Goal: Transaction & Acquisition: Download file/media

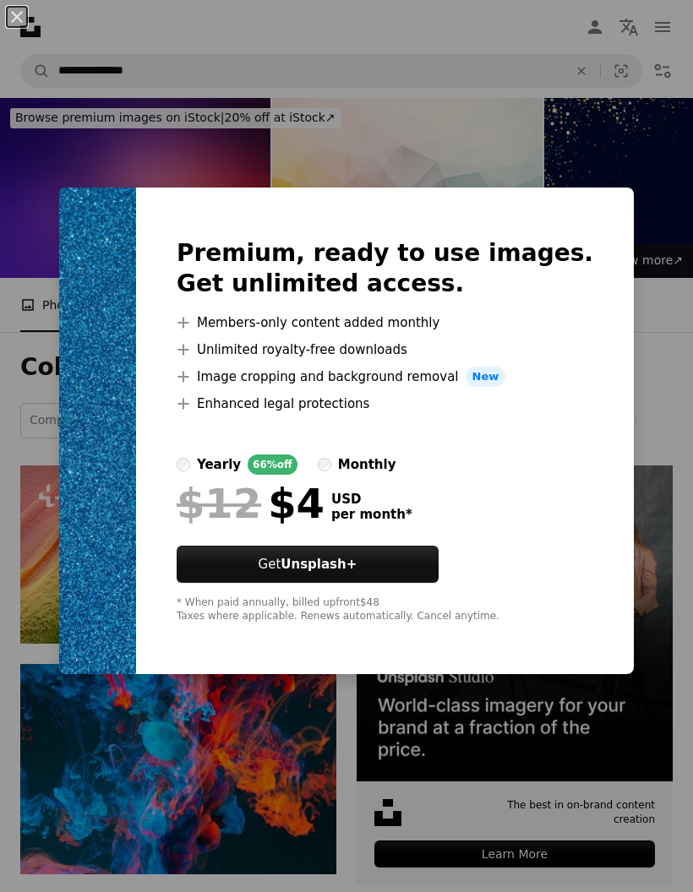
scroll to position [7329, 0]
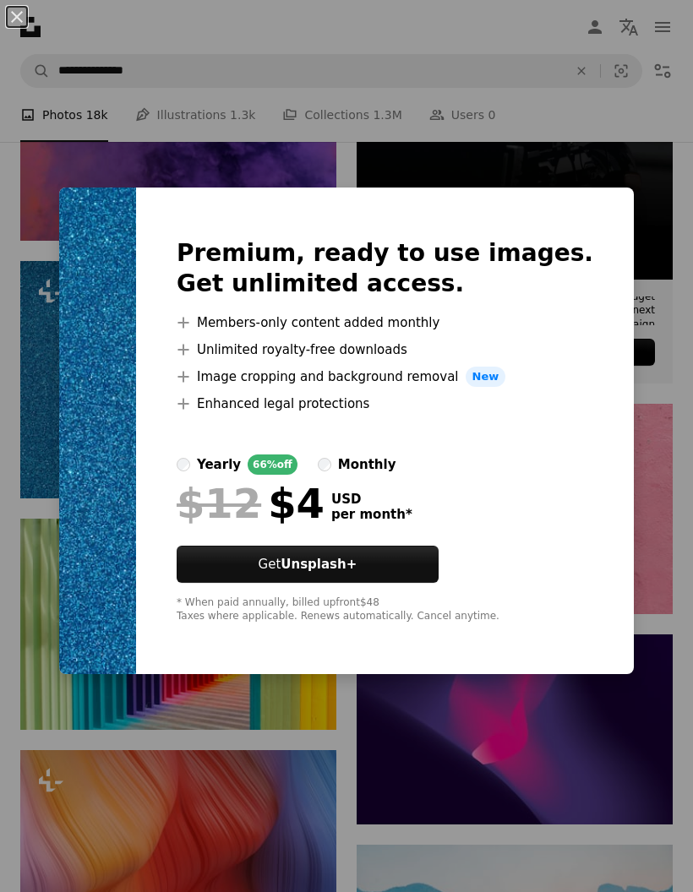
click at [592, 145] on div "An X shape Premium, ready to use images. Get unlimited access. A plus sign Memb…" at bounding box center [346, 446] width 693 height 892
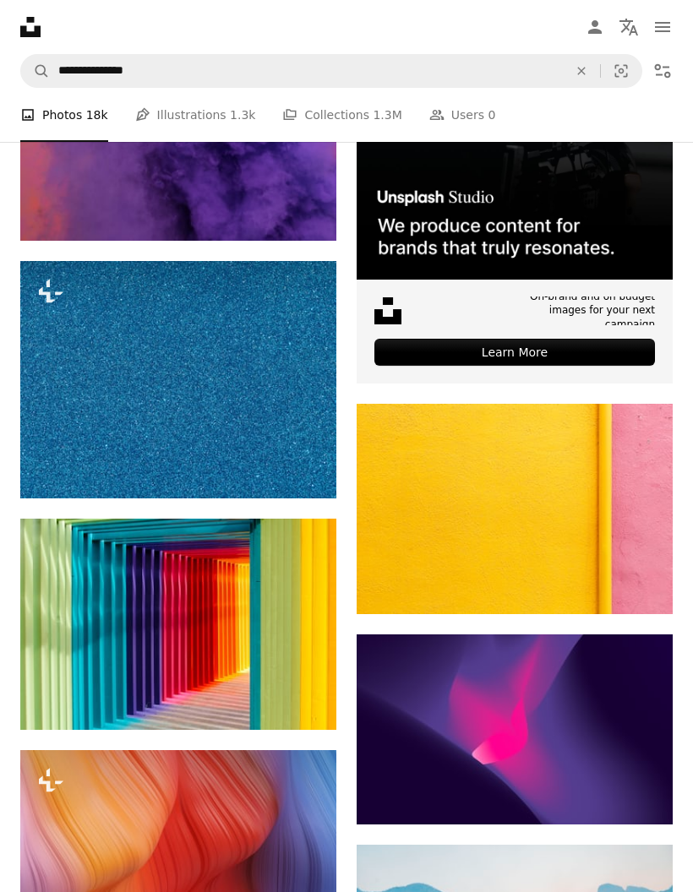
click at [278, 373] on img at bounding box center [178, 379] width 316 height 237
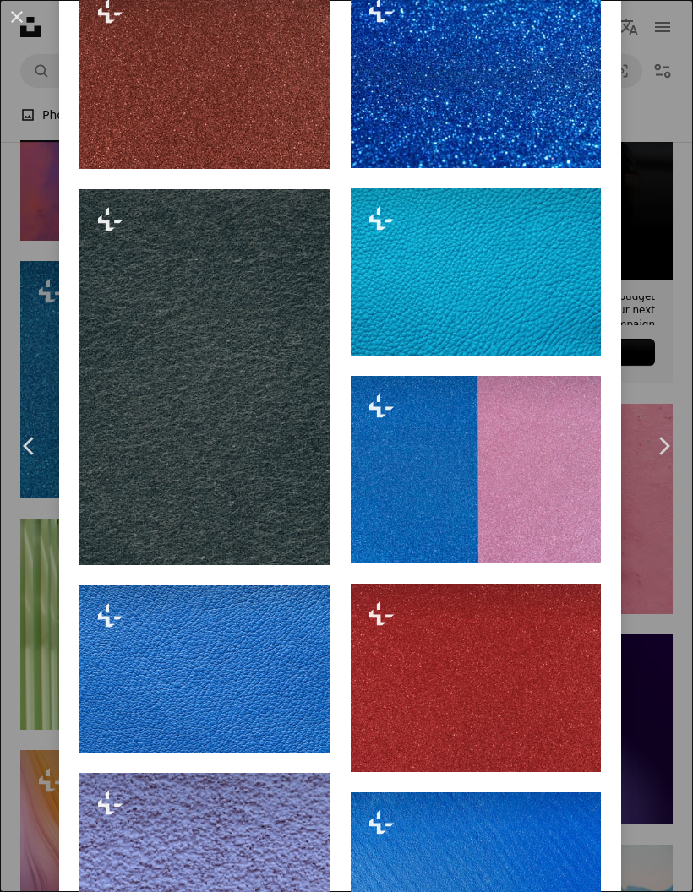
scroll to position [1987, 0]
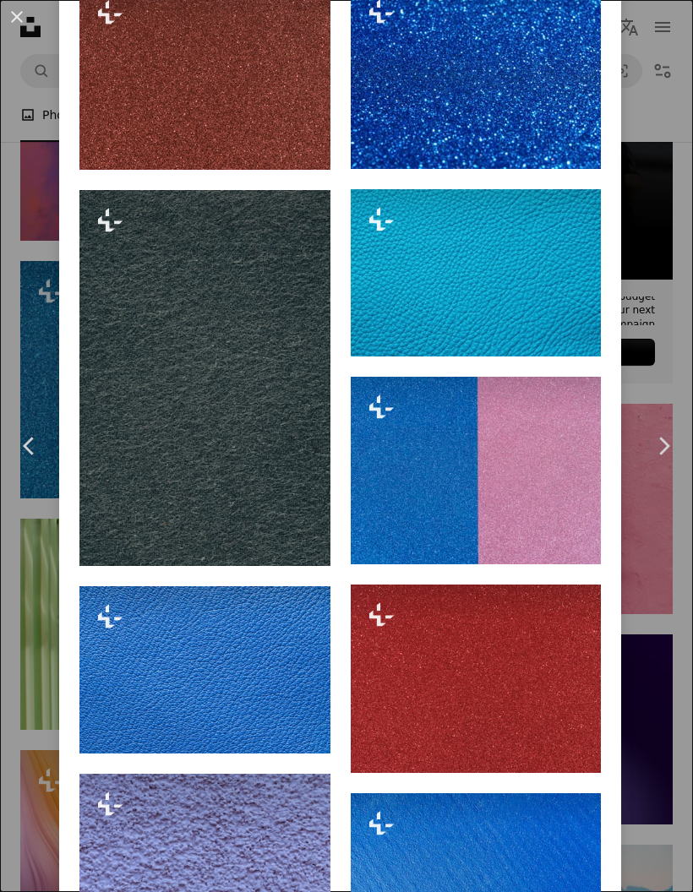
click at [671, 65] on div "An X shape Chevron left Chevron right engin akyurt For Unsplash+ A heart A plus…" at bounding box center [346, 446] width 693 height 892
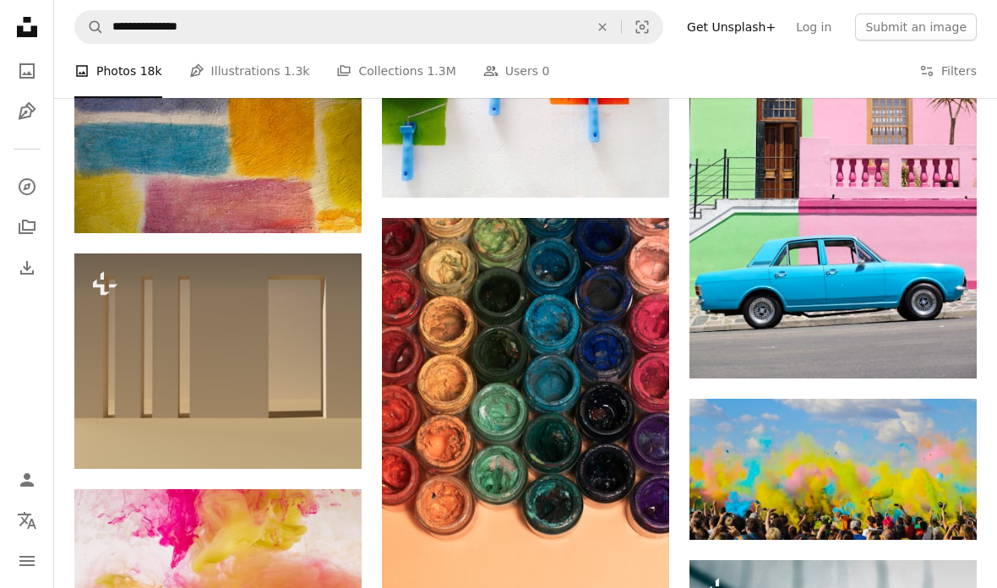
scroll to position [14361, 0]
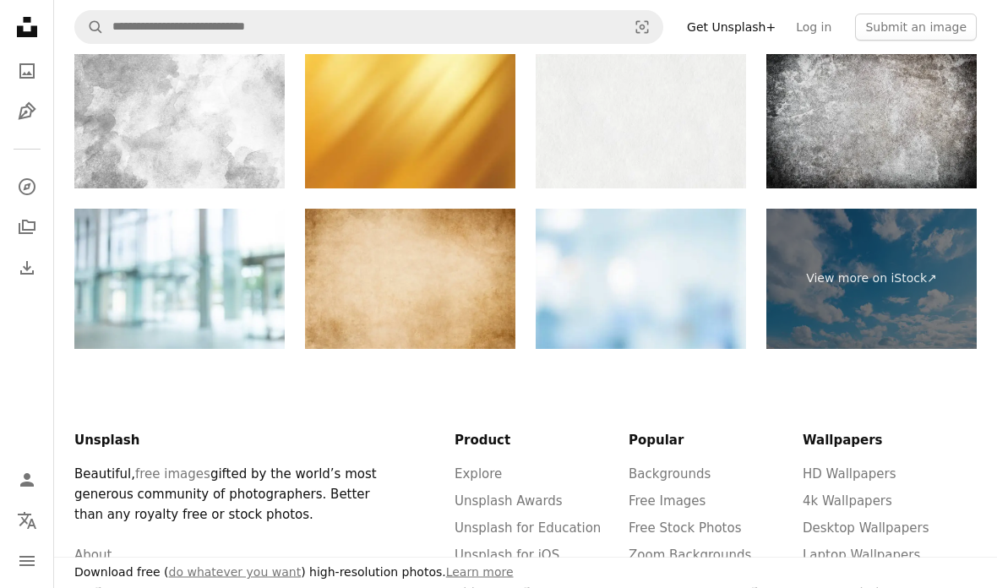
scroll to position [3082, 0]
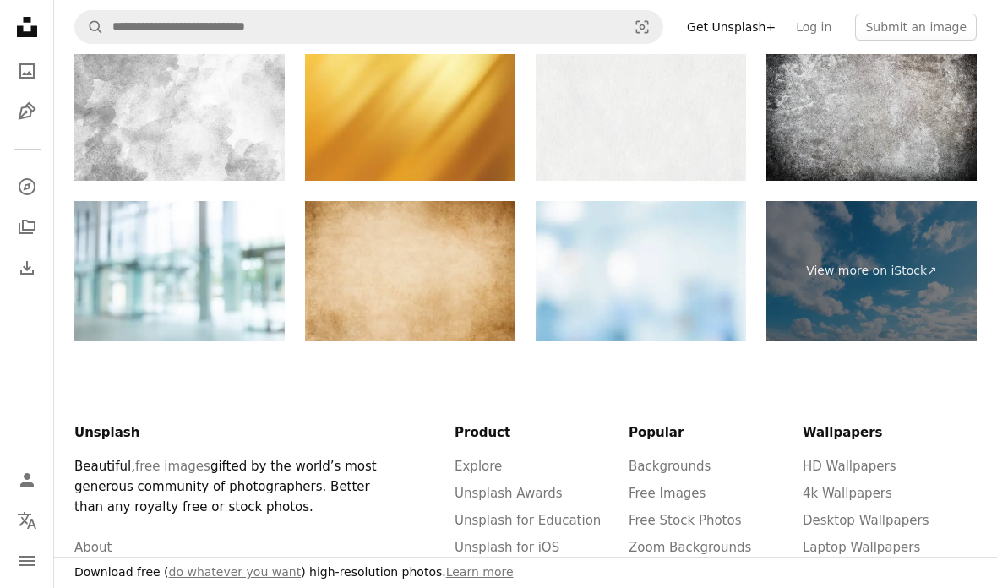
click at [550, 542] on link "Unsplash for iOS" at bounding box center [506, 547] width 105 height 15
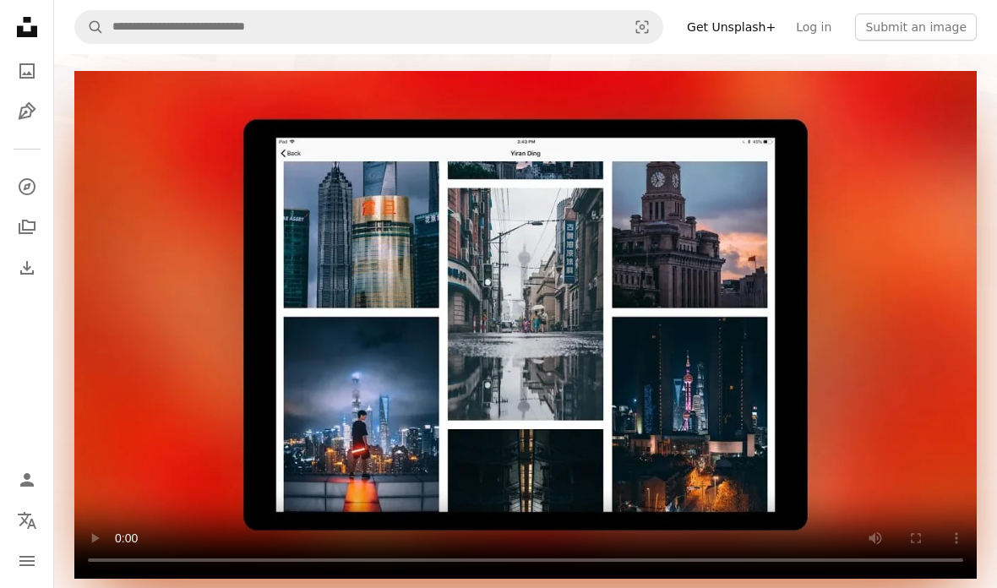
scroll to position [270, 0]
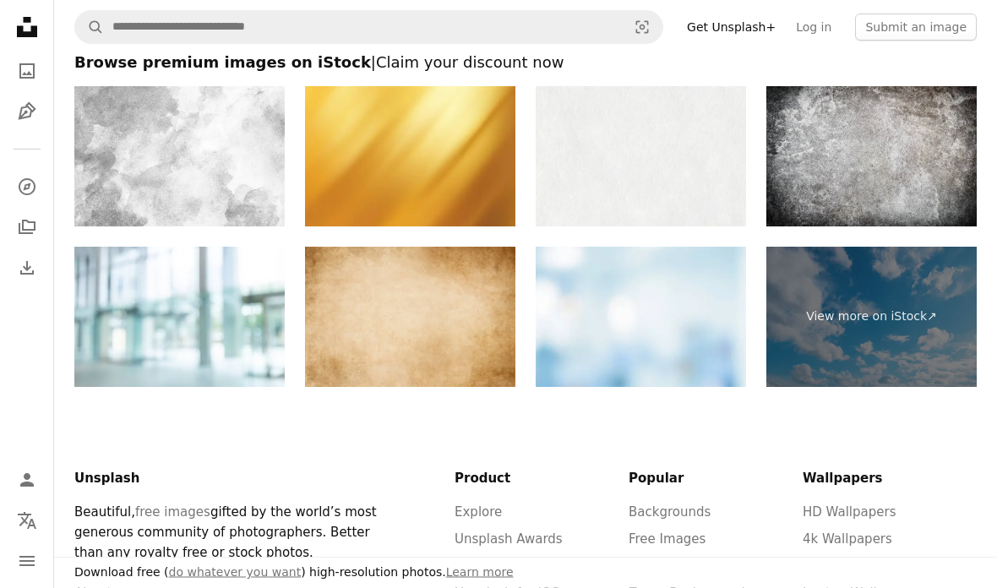
scroll to position [3036, 0]
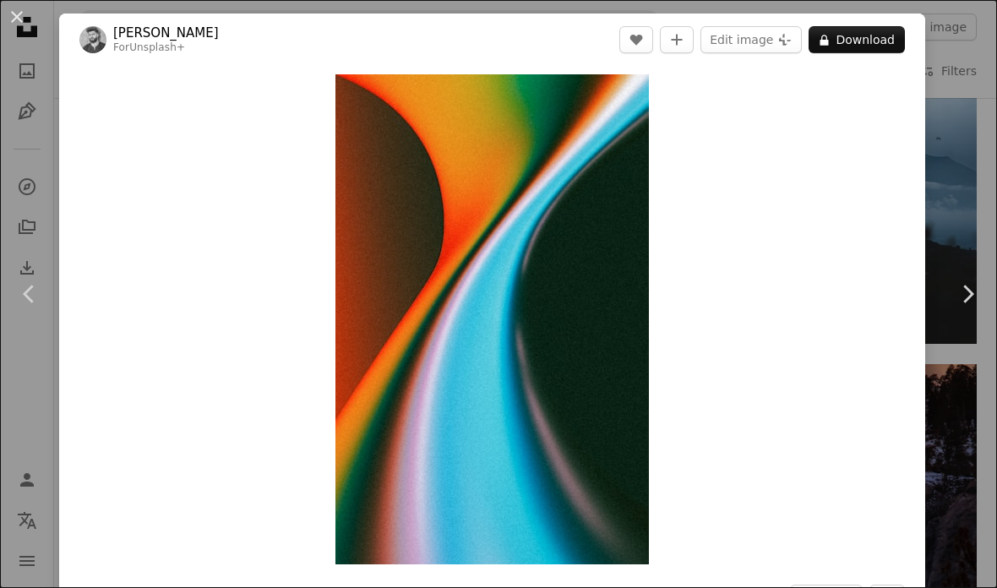
scroll to position [29655, 0]
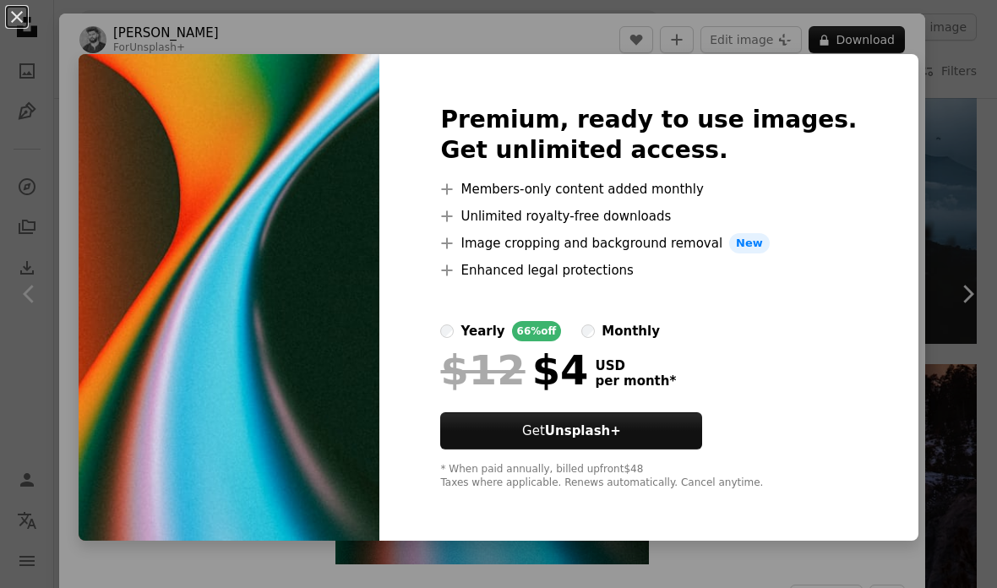
click at [903, 98] on div "An X shape Premium, ready to use images. Get unlimited access. A plus sign Memb…" at bounding box center [498, 294] width 997 height 588
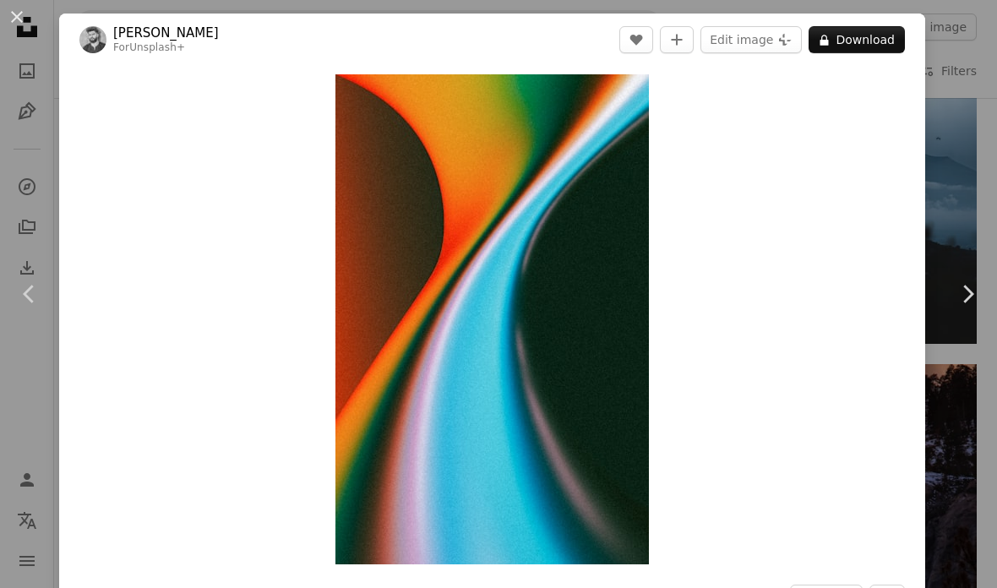
click at [964, 72] on div "An X shape Chevron left Chevron right Mohamed Nohassi For Unsplash+ A heart A p…" at bounding box center [498, 294] width 997 height 588
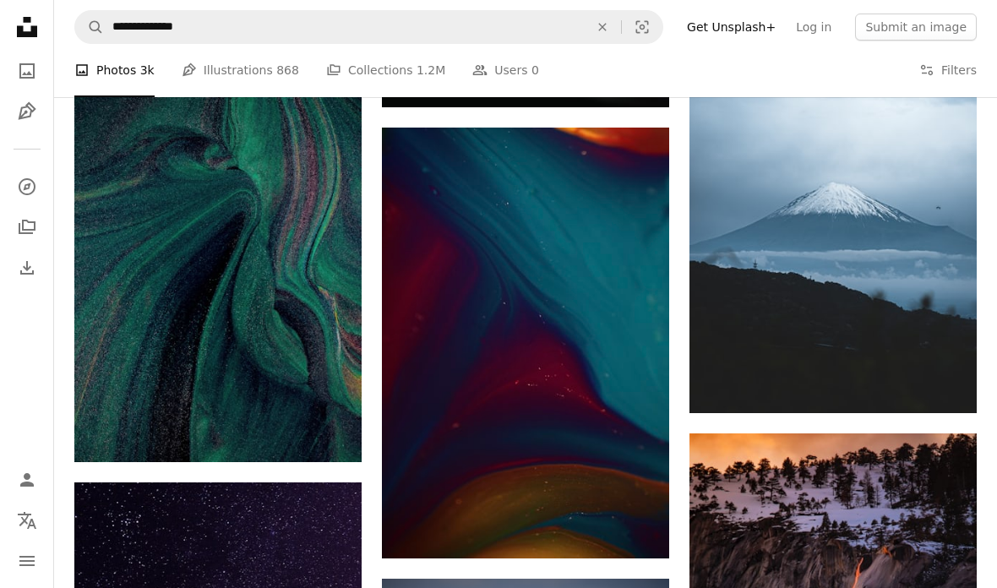
scroll to position [29585, 0]
click at [149, 237] on img at bounding box center [217, 246] width 287 height 431
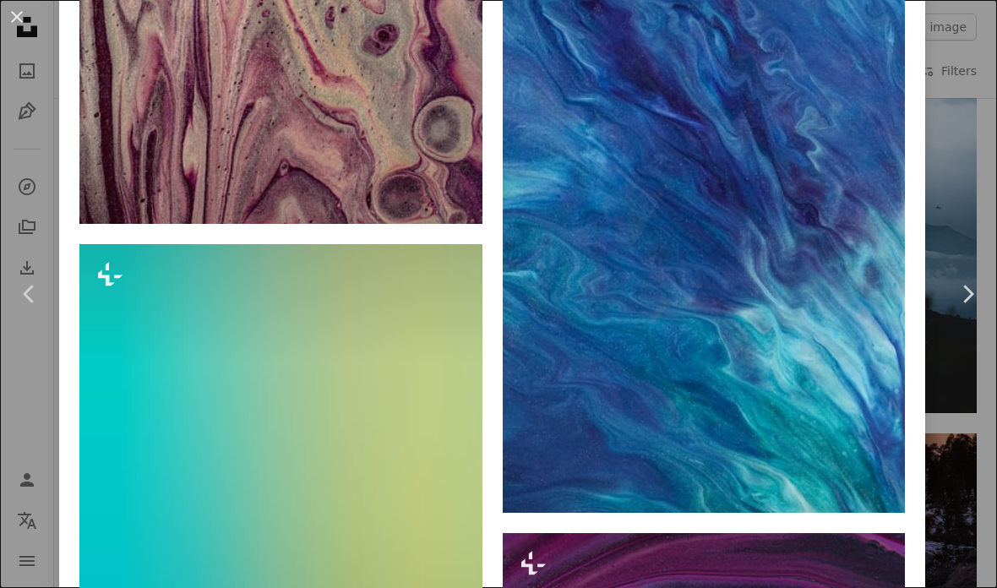
scroll to position [6257, 0]
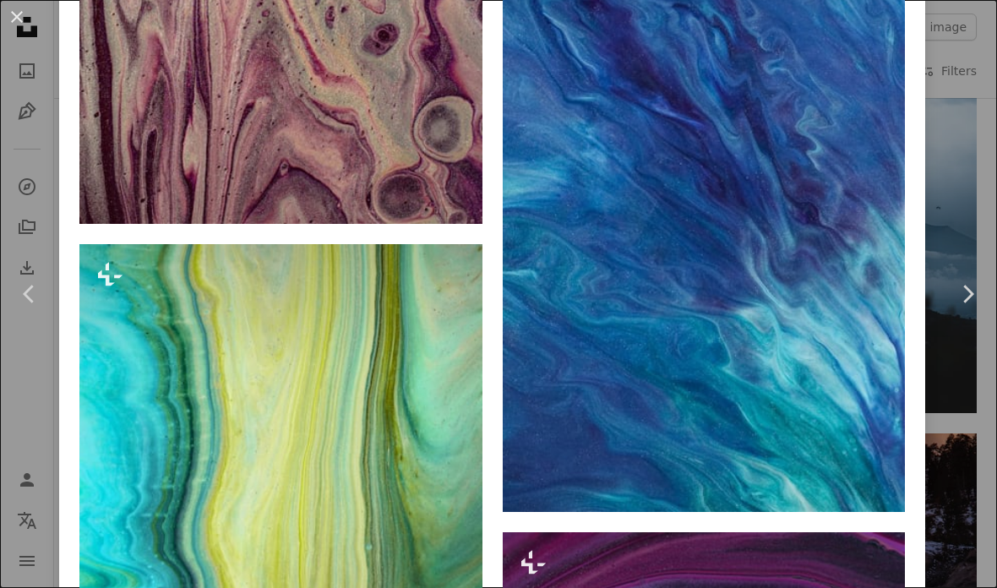
click at [963, 34] on div "An X shape Chevron left Chevron right Susan Wilkinson For Unsplash+ A heart A p…" at bounding box center [498, 294] width 997 height 588
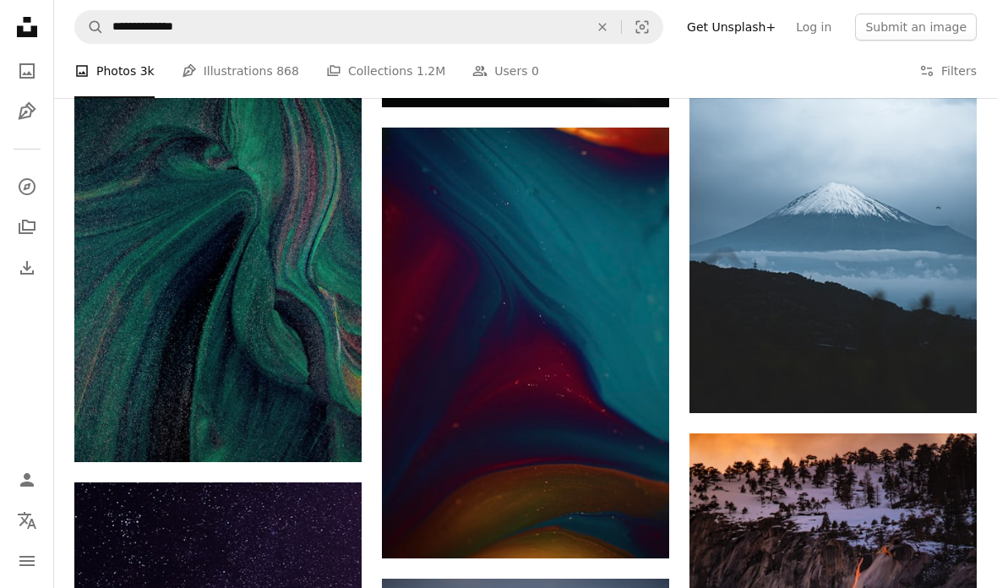
click at [641, 387] on img at bounding box center [525, 343] width 287 height 431
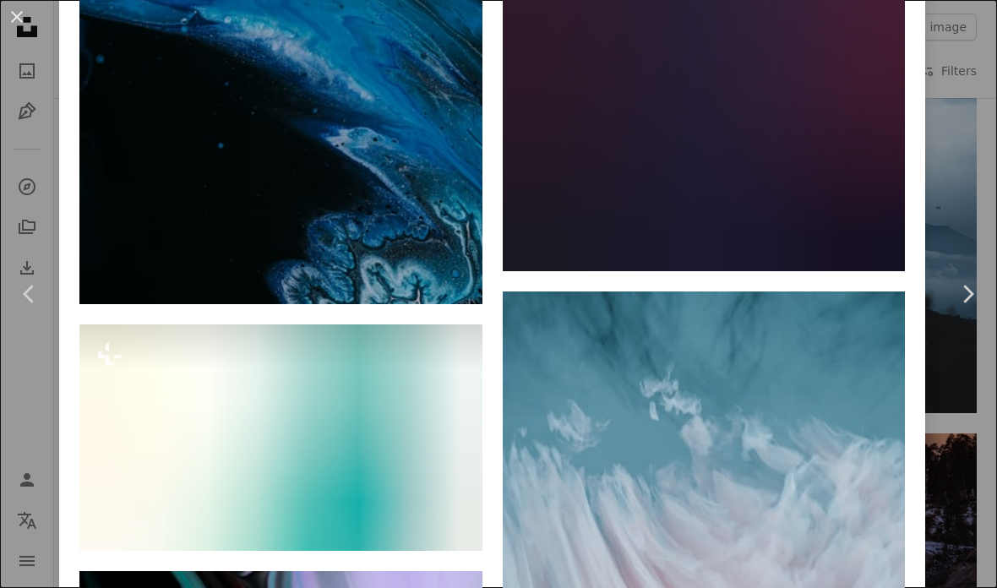
scroll to position [2359, 0]
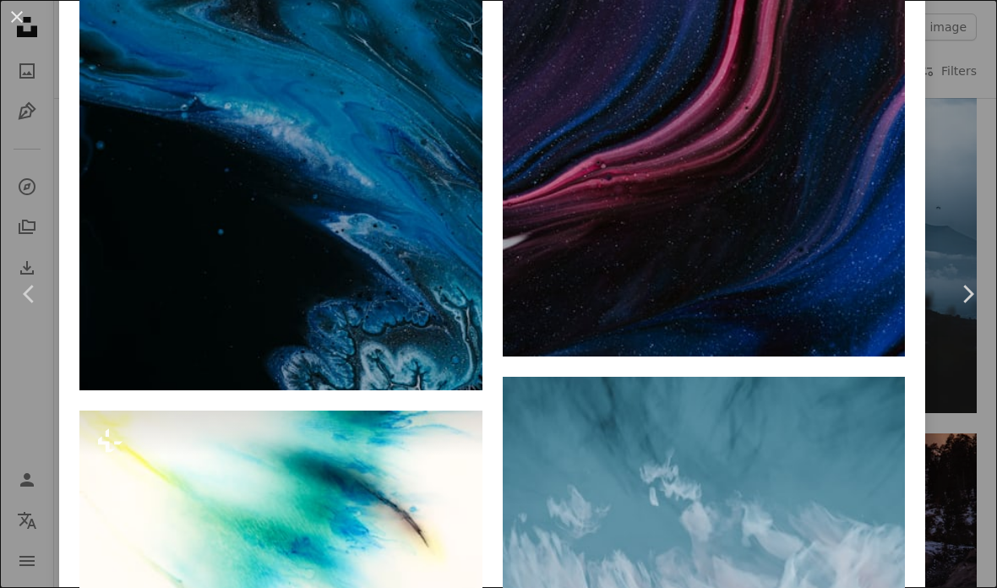
click at [823, 167] on img at bounding box center [704, 54] width 403 height 604
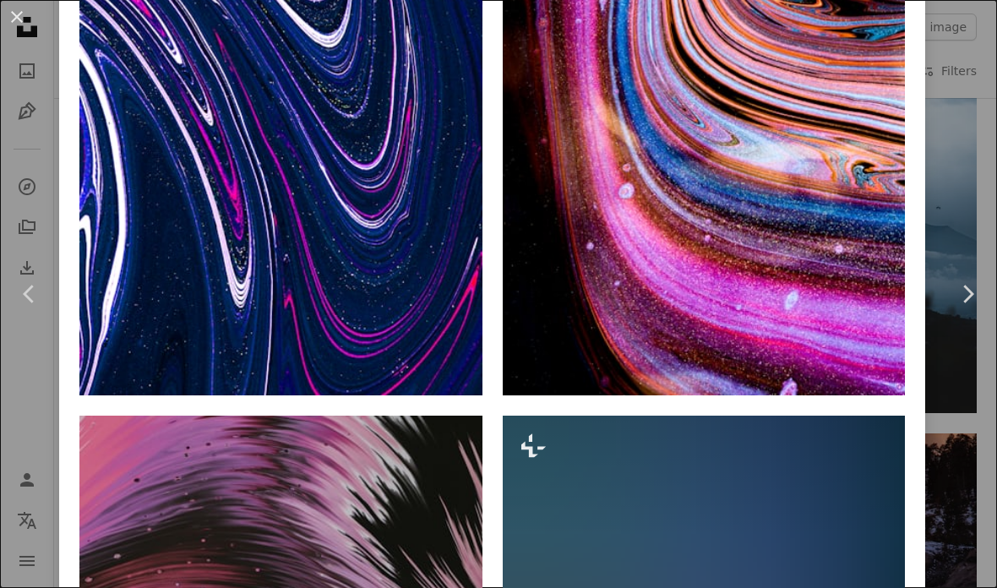
scroll to position [1374, 0]
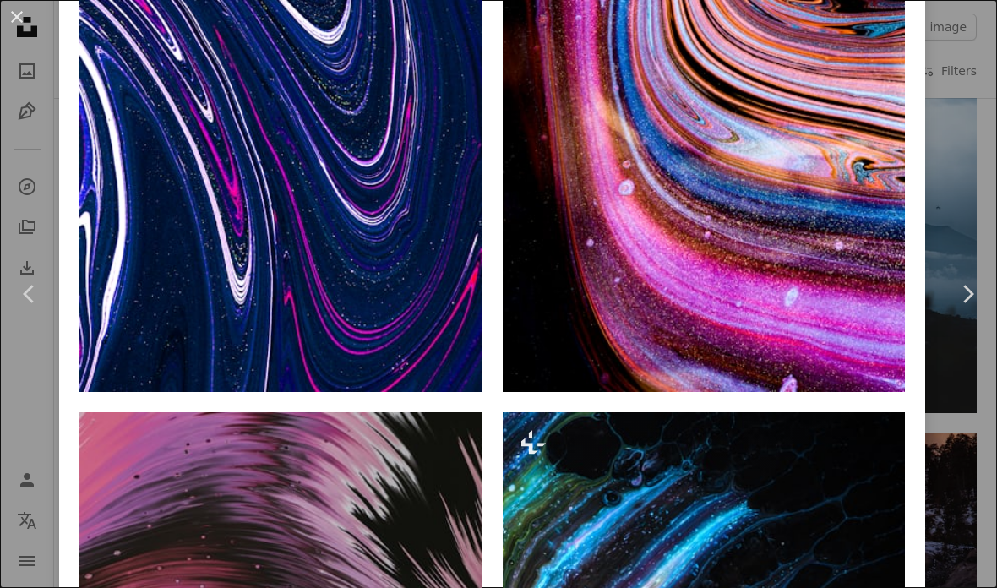
click at [846, 125] on img at bounding box center [704, 91] width 403 height 604
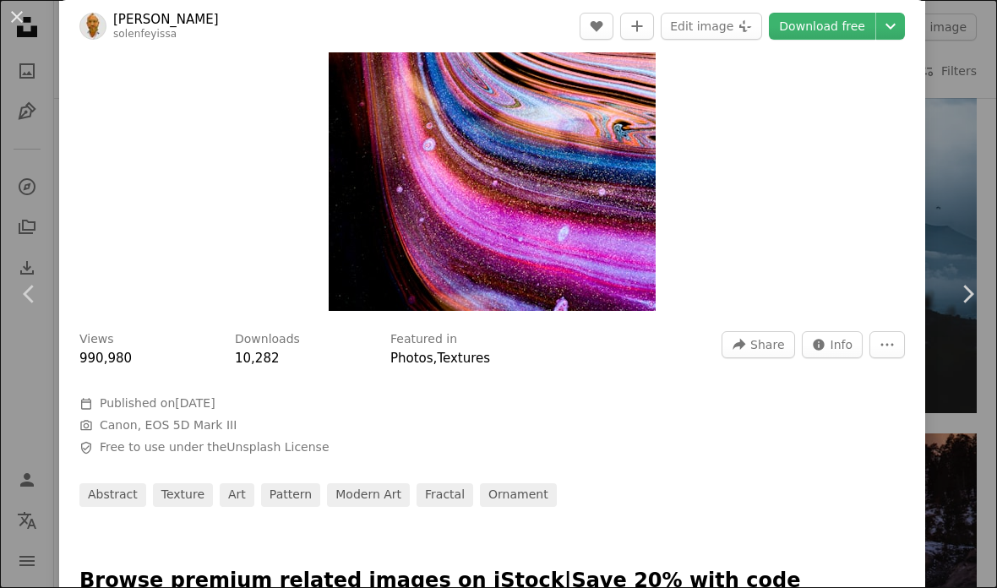
scroll to position [297, 0]
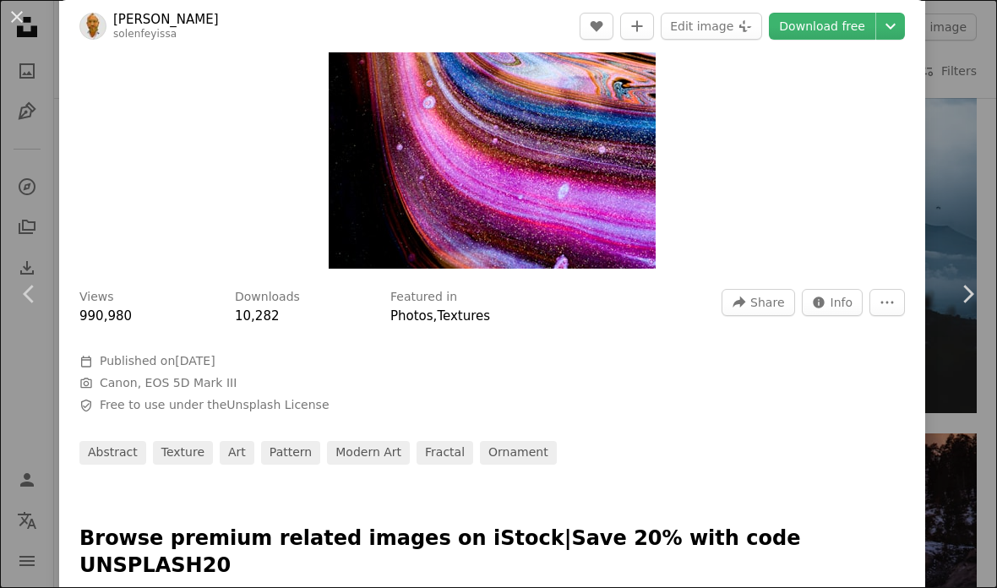
click at [899, 30] on icon "Chevron down" at bounding box center [890, 26] width 27 height 20
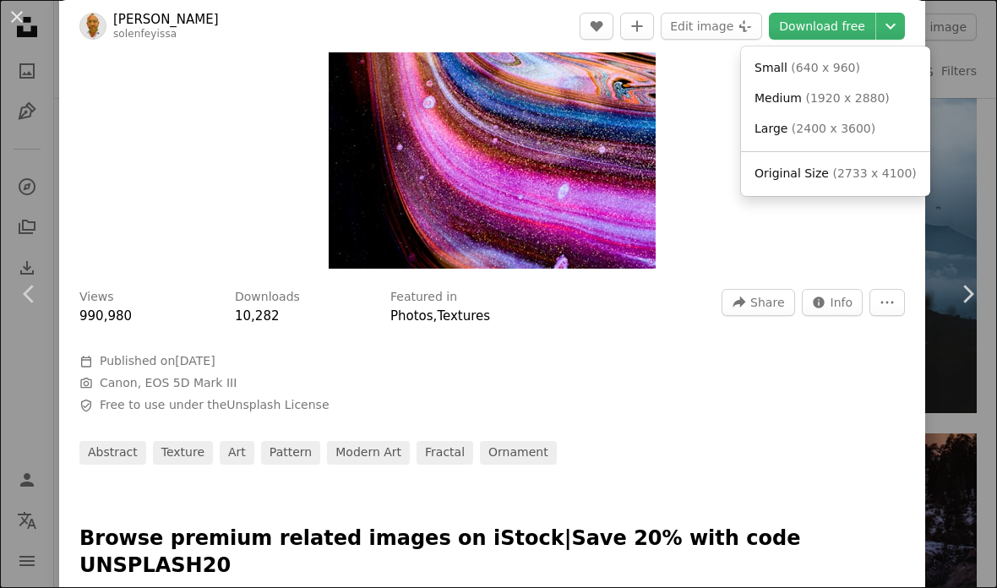
click at [881, 139] on link "Large ( 2400 x 3600 )" at bounding box center [836, 129] width 176 height 30
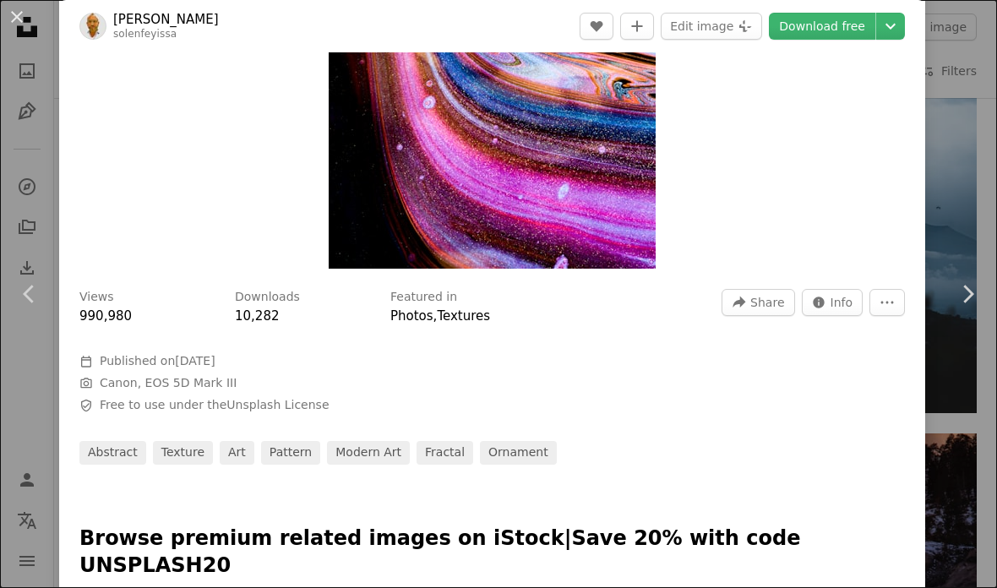
click at [904, 33] on icon "Chevron down" at bounding box center [890, 26] width 27 height 20
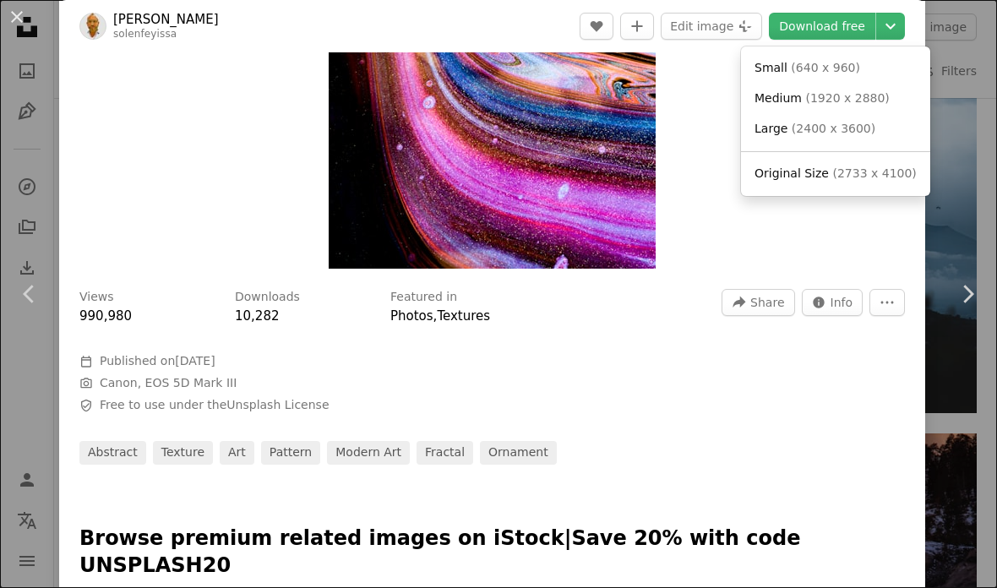
click at [904, 29] on icon "Chevron down" at bounding box center [890, 26] width 27 height 20
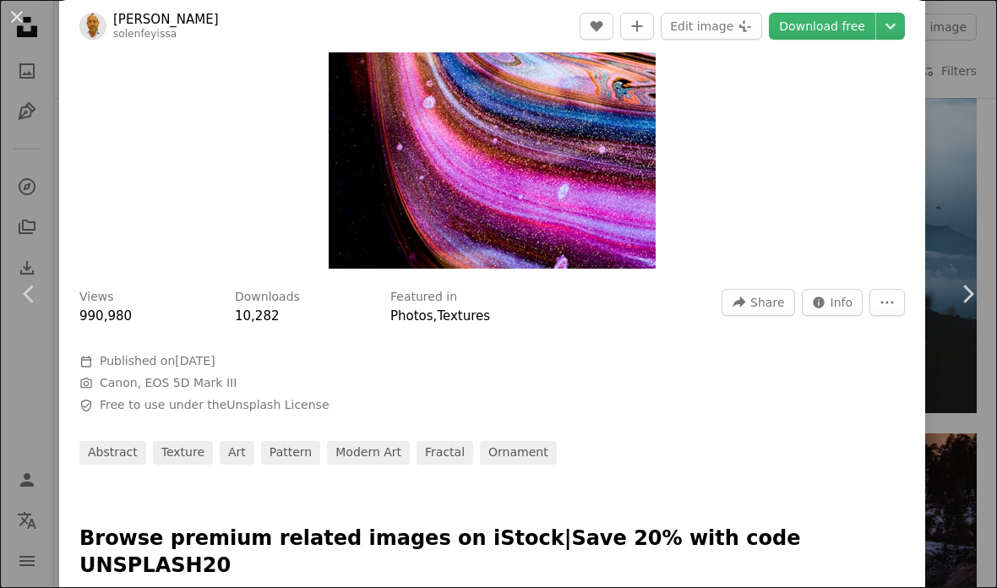
click at [904, 19] on icon "Chevron down" at bounding box center [890, 26] width 27 height 20
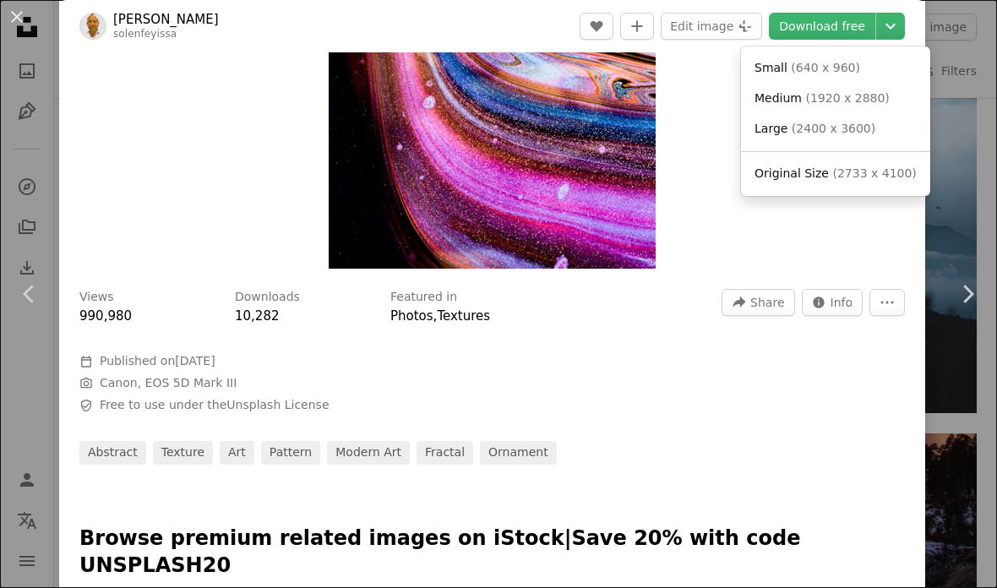
click at [891, 172] on span "( 2733 x 4100 )" at bounding box center [874, 173] width 84 height 14
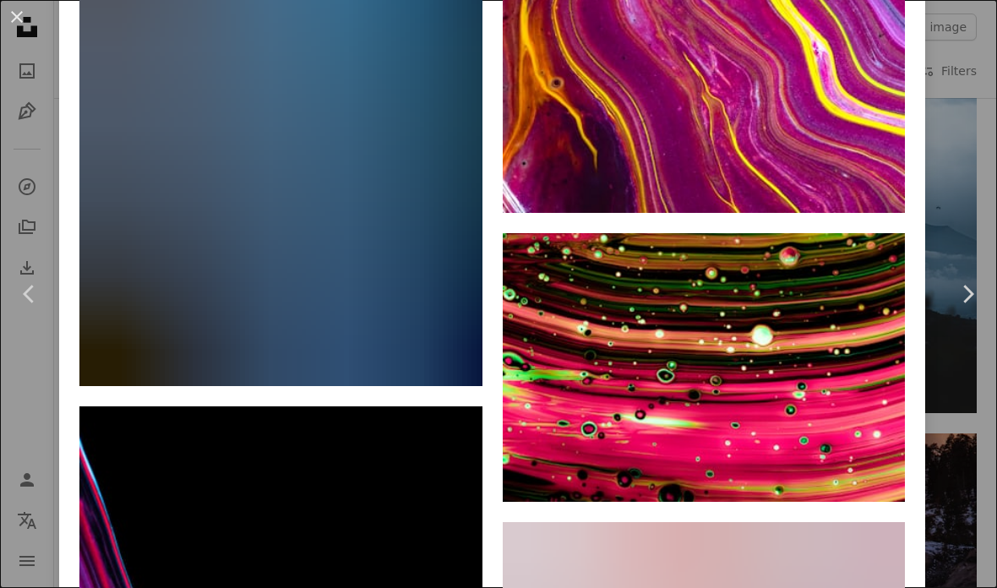
scroll to position [6967, 0]
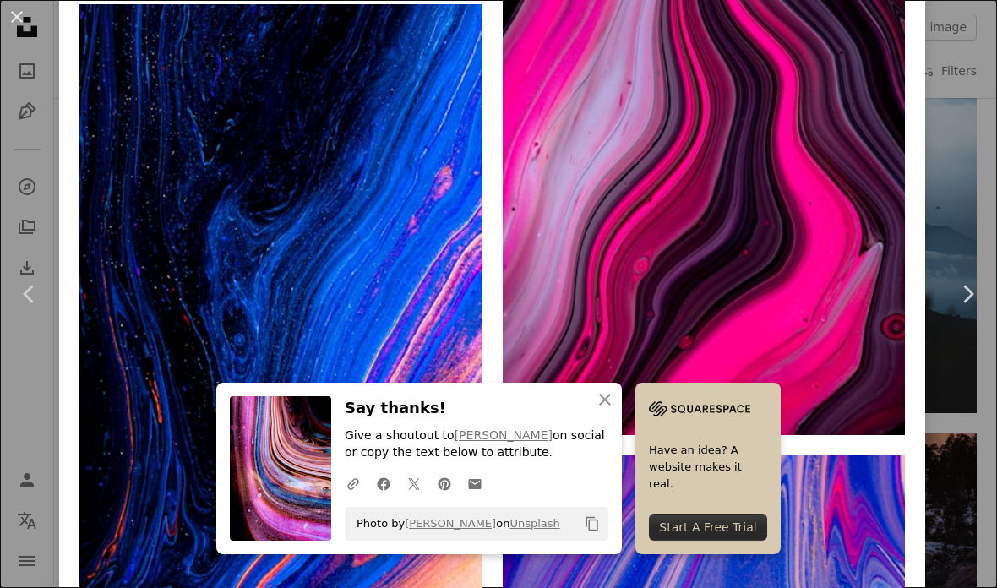
click at [606, 400] on icon "button" at bounding box center [605, 400] width 12 height 12
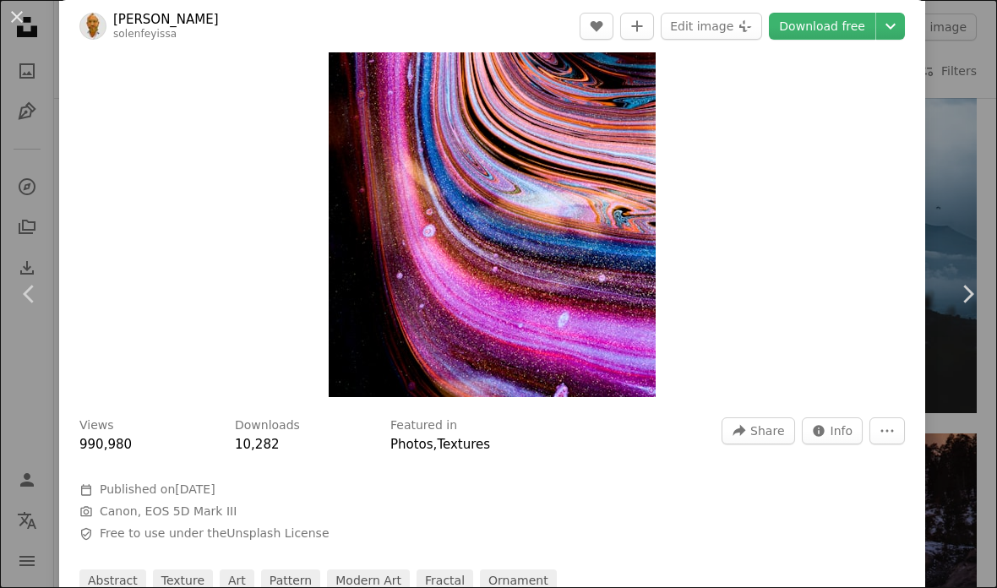
scroll to position [169, 0]
click at [901, 30] on icon "Chevron down" at bounding box center [890, 26] width 27 height 20
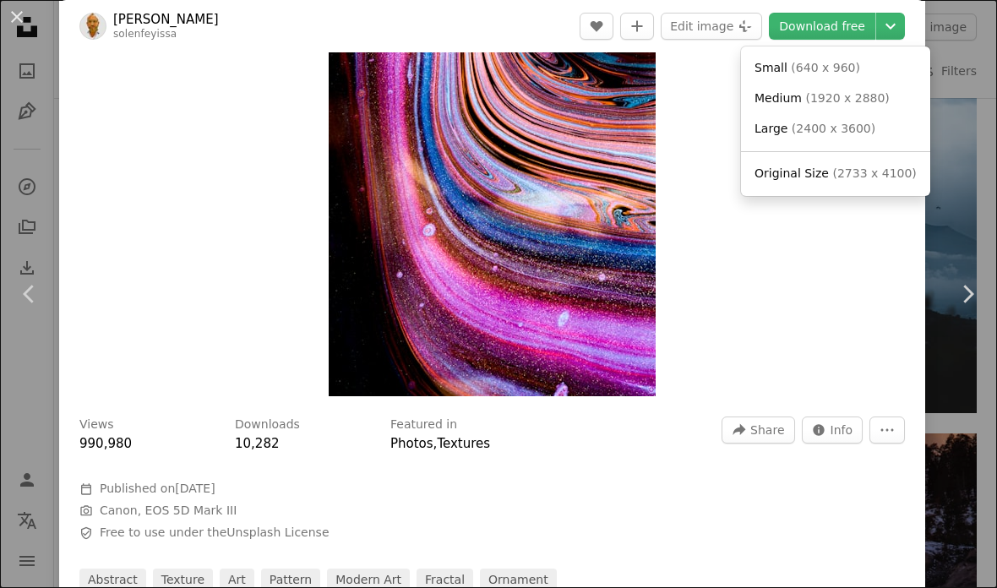
click at [852, 180] on link "Original Size ( 2733 x 4100 )" at bounding box center [836, 174] width 176 height 30
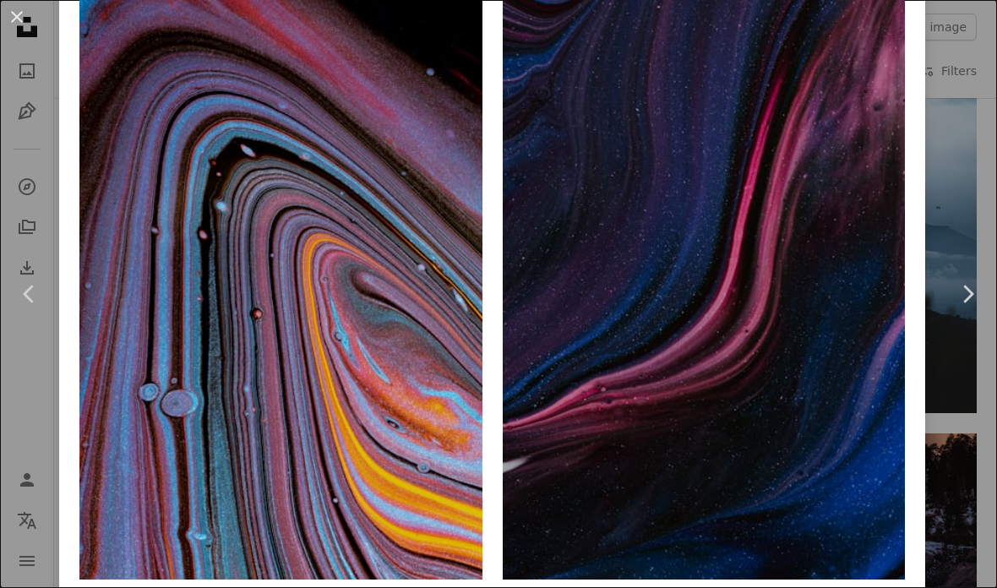
scroll to position [1154, 0]
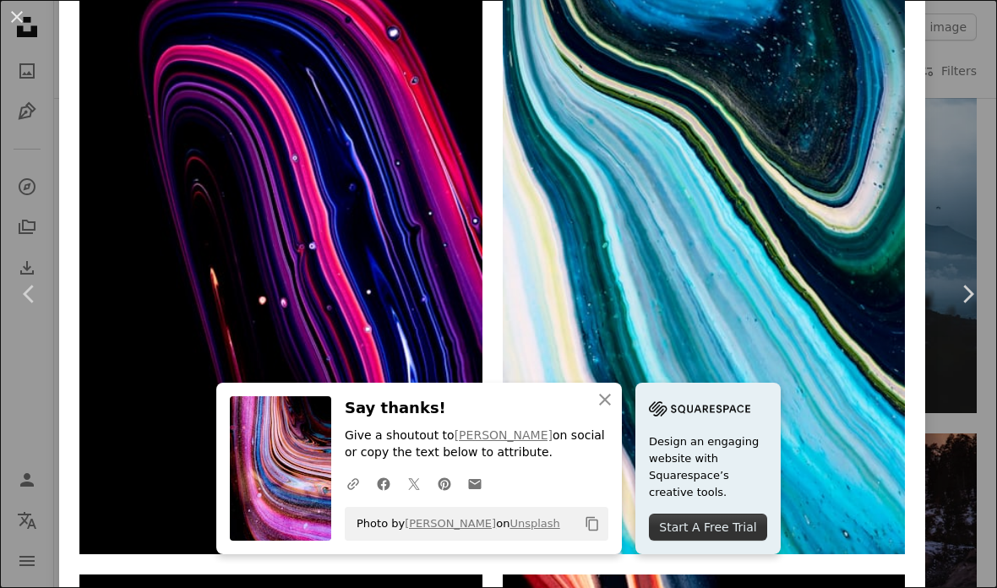
click at [604, 395] on icon "An X shape" at bounding box center [605, 399] width 20 height 20
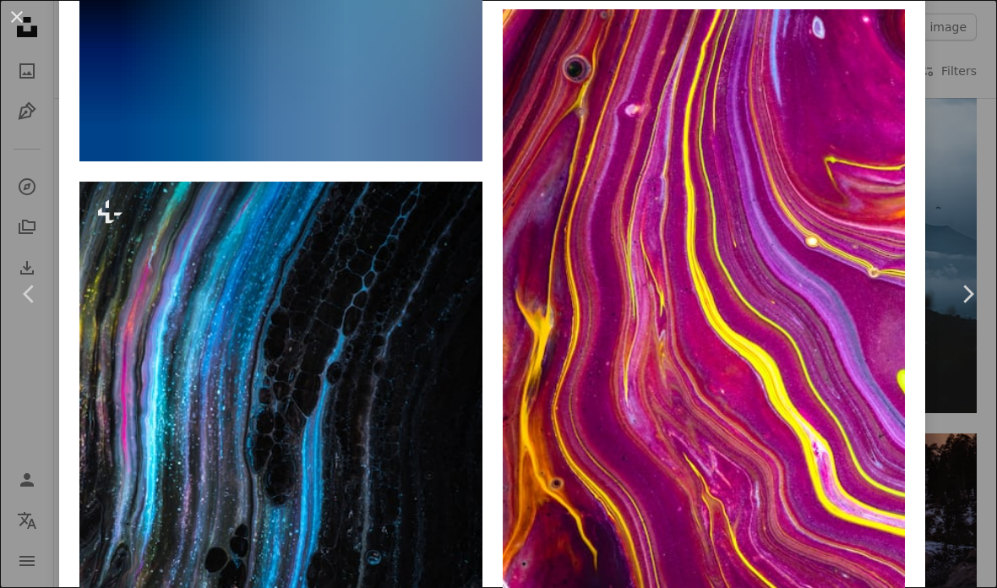
scroll to position [6147, 0]
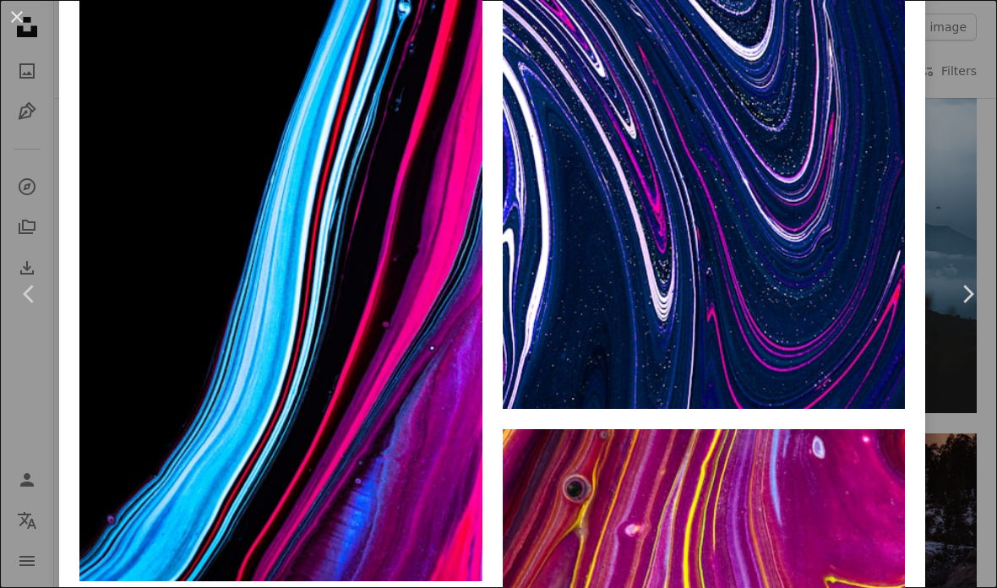
click at [822, 117] on img at bounding box center [704, 107] width 403 height 604
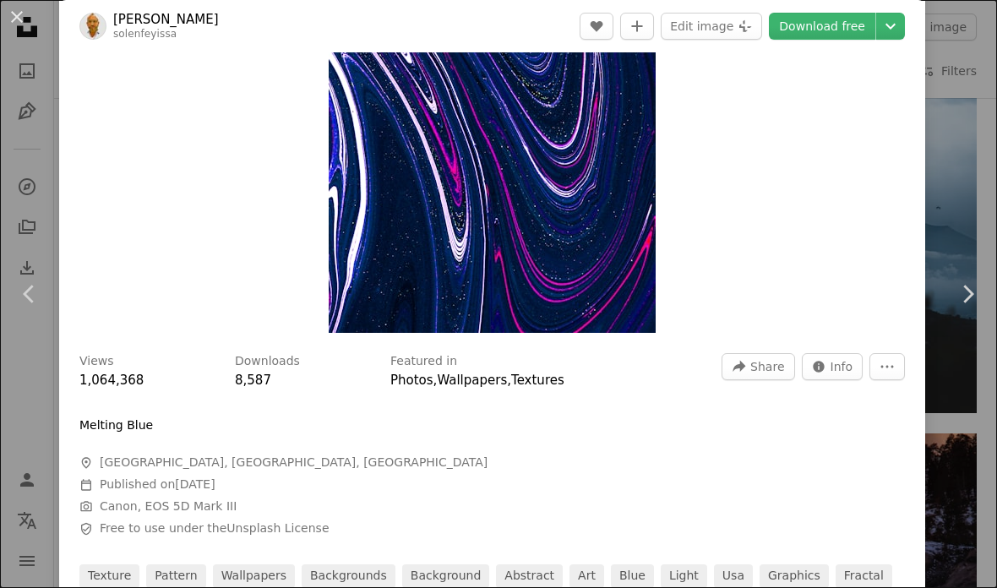
scroll to position [147, 0]
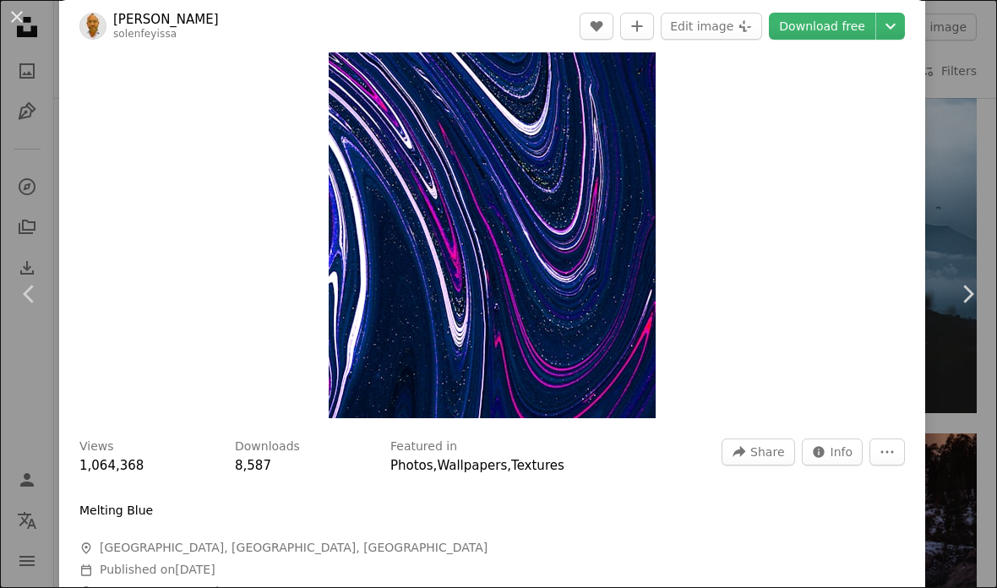
click at [19, 207] on div "An X shape Chevron left Chevron right Solen Feyissa solenfeyissa A heart A plus…" at bounding box center [498, 294] width 997 height 588
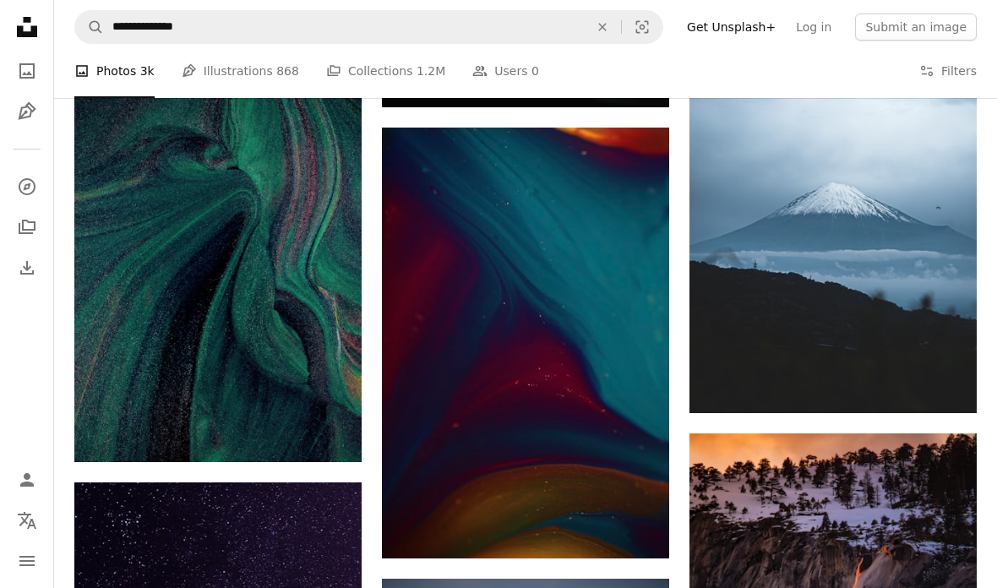
click at [16, 21] on icon "Unsplash logo Unsplash Home" at bounding box center [27, 27] width 34 height 34
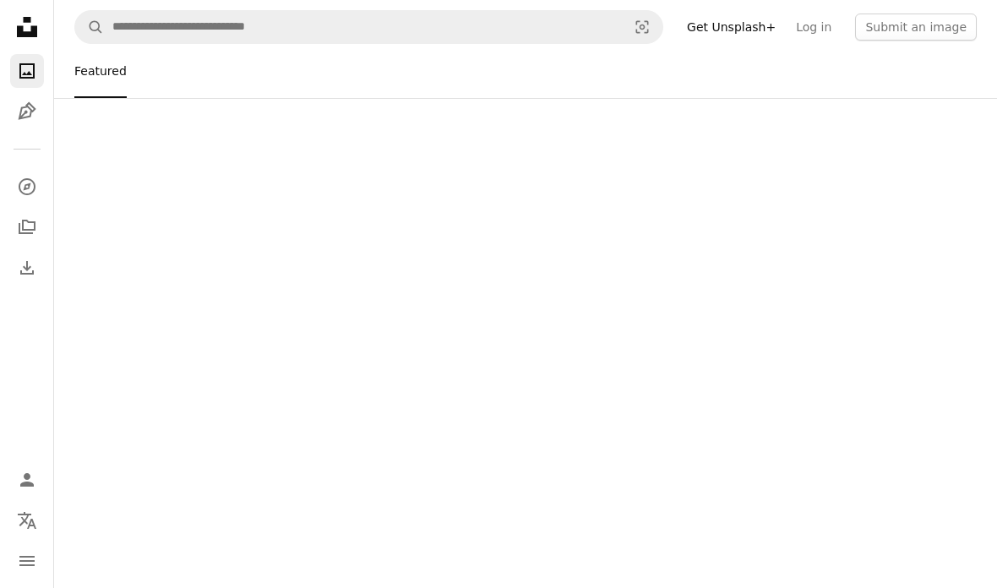
scroll to position [68, 0]
